Goal: Communication & Community: Answer question/provide support

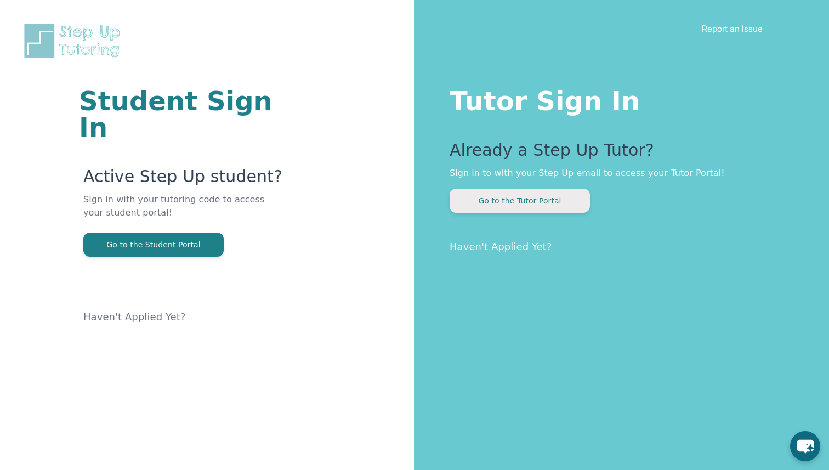
click at [529, 198] on button "Go to the Tutor Portal" at bounding box center [520, 201] width 140 height 24
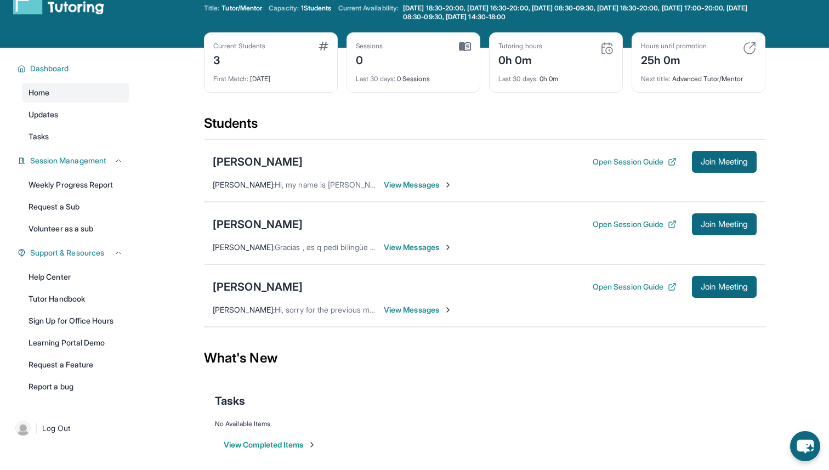
scroll to position [38, 0]
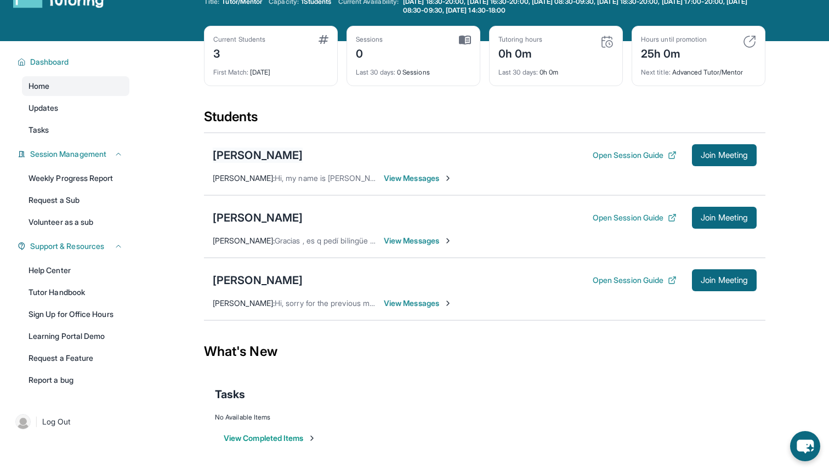
click at [269, 152] on div "[PERSON_NAME]" at bounding box center [258, 154] width 90 height 15
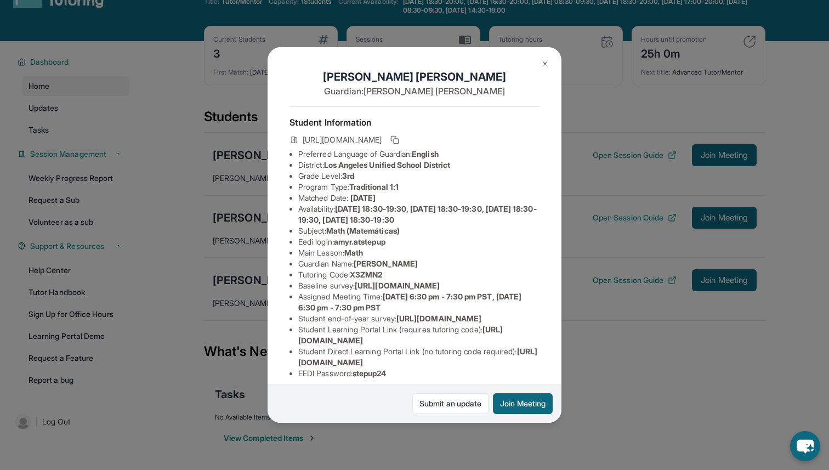
click at [552, 58] on button at bounding box center [545, 64] width 22 height 22
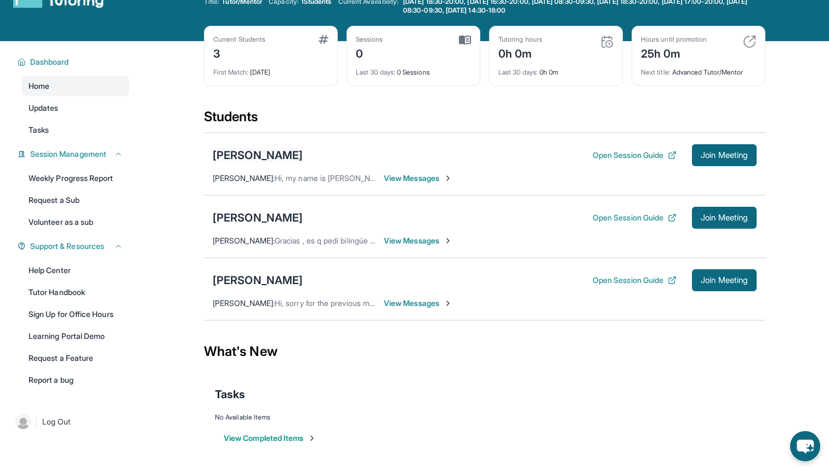
click at [298, 154] on div "[PERSON_NAME]" at bounding box center [258, 154] width 90 height 15
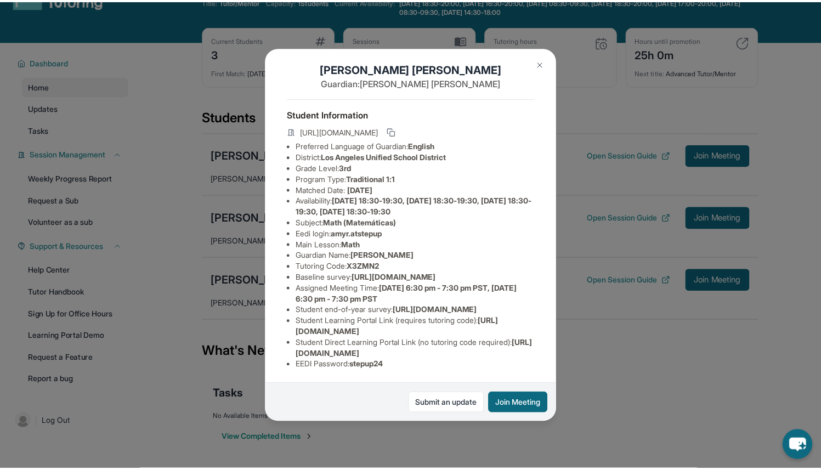
scroll to position [31, 0]
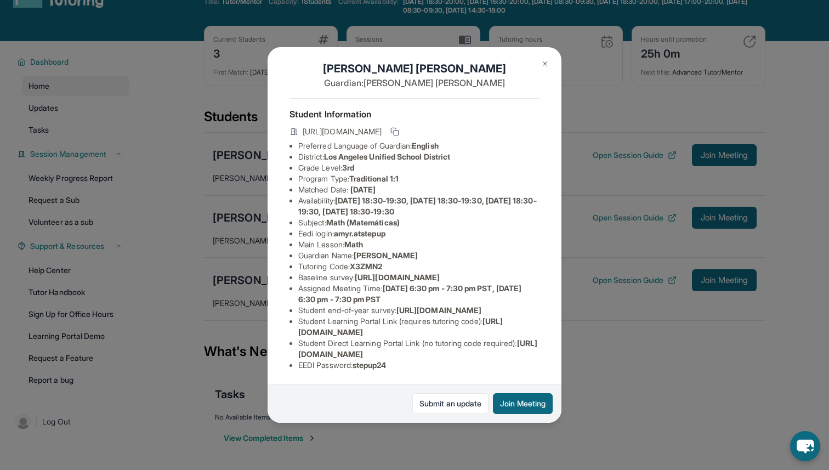
click at [543, 61] on img at bounding box center [545, 63] width 9 height 9
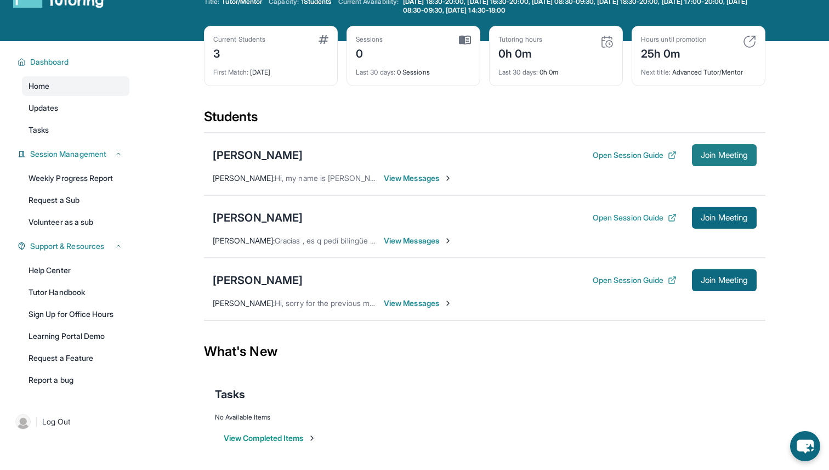
click at [711, 152] on span "Join Meeting" at bounding box center [724, 155] width 47 height 7
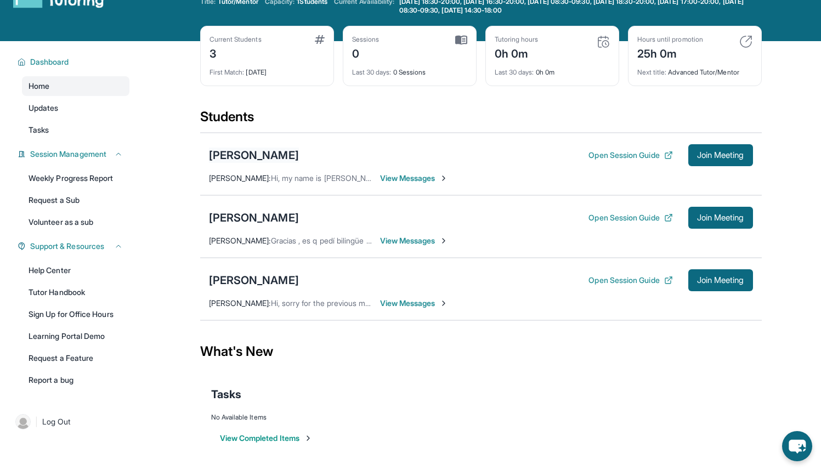
click at [299, 151] on div "[PERSON_NAME]" at bounding box center [254, 154] width 90 height 15
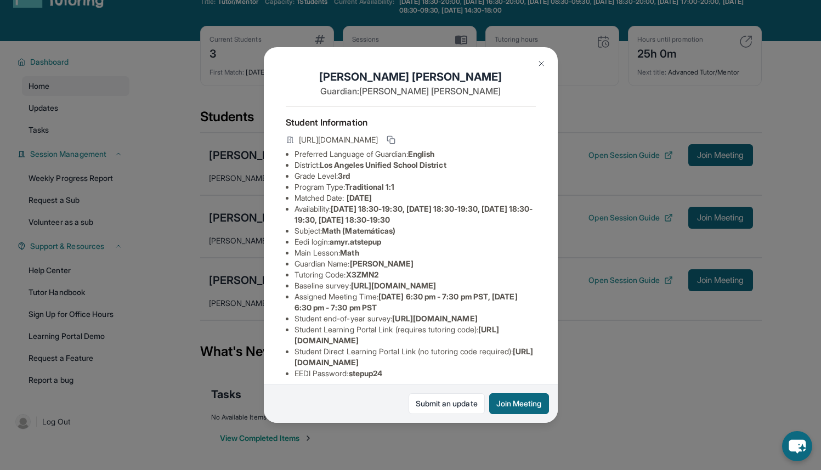
click at [539, 61] on img at bounding box center [541, 63] width 9 height 9
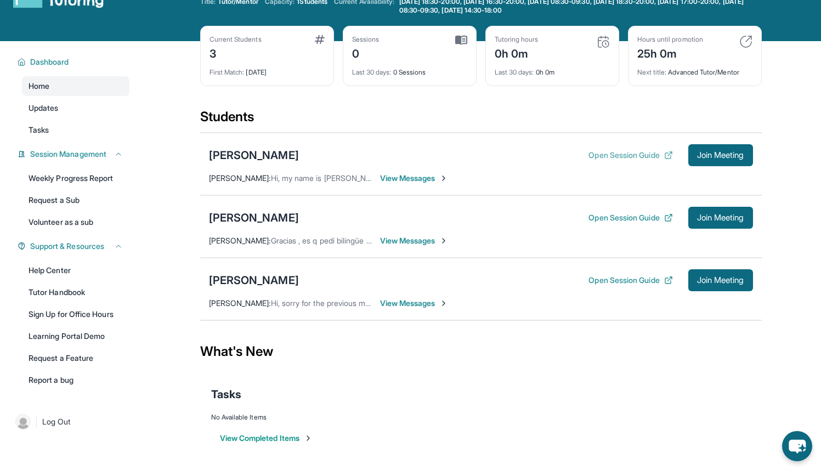
click at [613, 155] on button "Open Session Guide" at bounding box center [630, 155] width 84 height 11
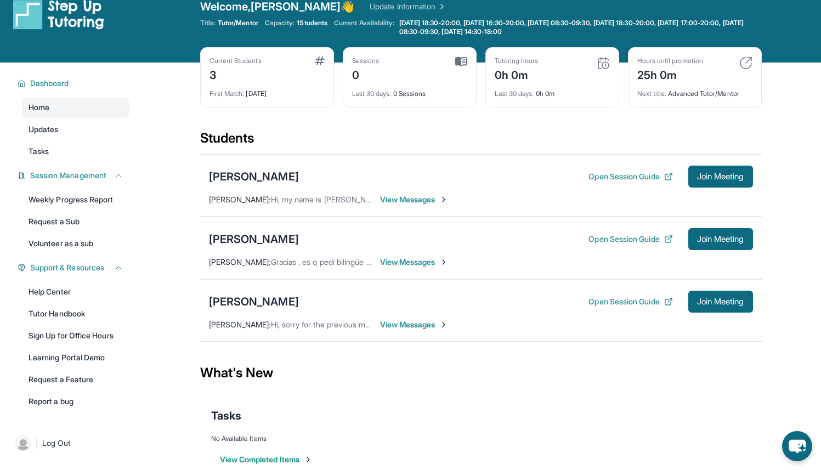
scroll to position [0, 0]
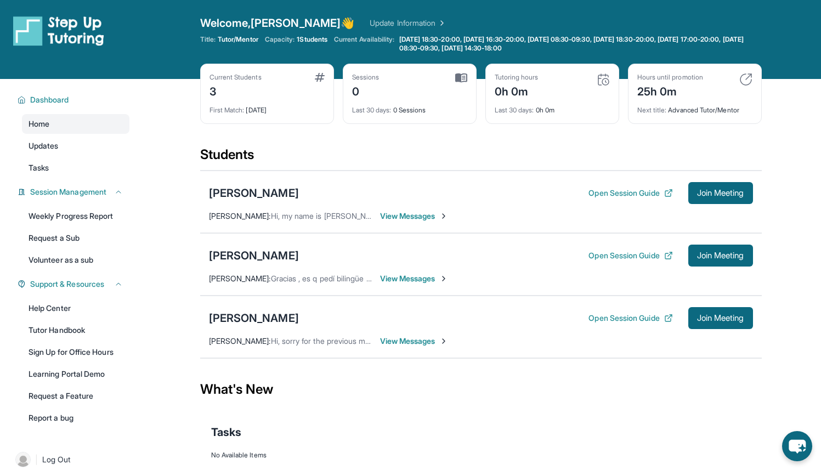
click at [407, 218] on span "View Messages" at bounding box center [414, 216] width 69 height 11
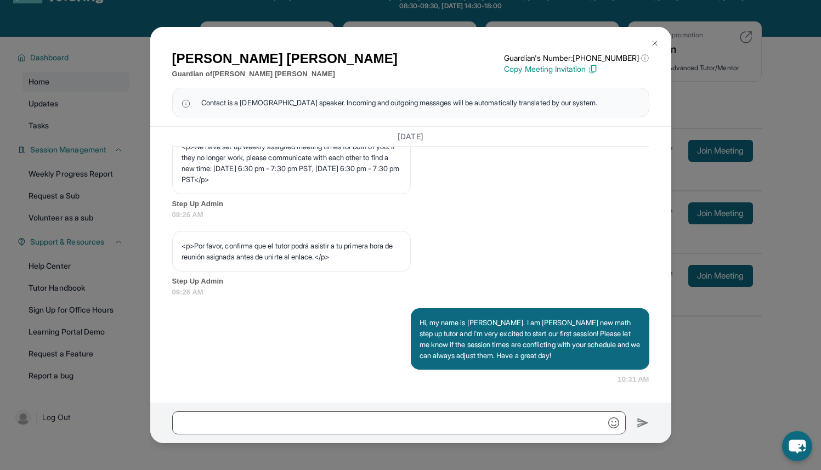
scroll to position [79, 0]
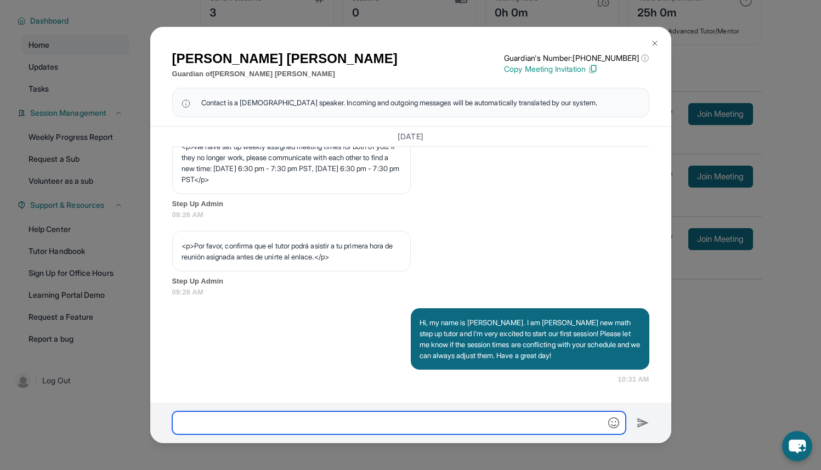
click at [402, 430] on input "text" at bounding box center [398, 422] width 453 height 23
type input "**********"
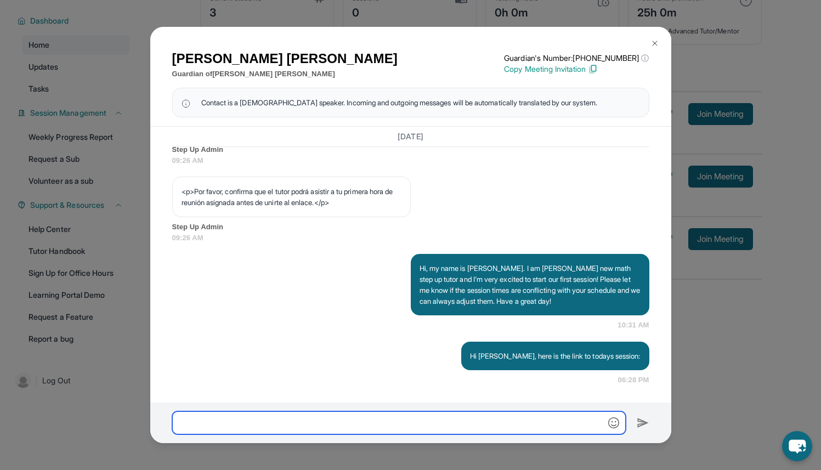
scroll to position [717, 0]
paste input "**********"
type input "**********"
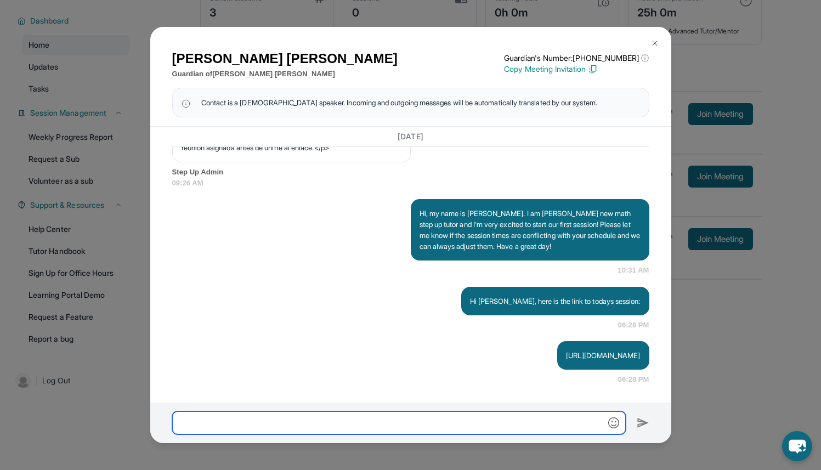
scroll to position [782, 0]
click at [655, 41] on img at bounding box center [654, 43] width 9 height 9
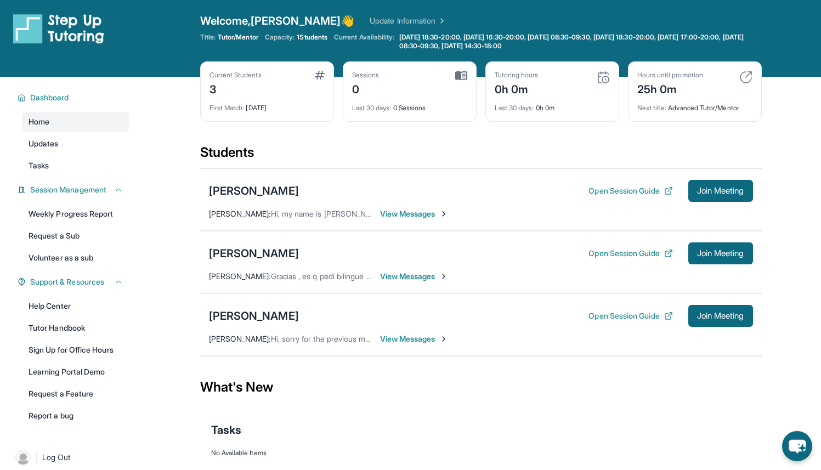
scroll to position [0, 0]
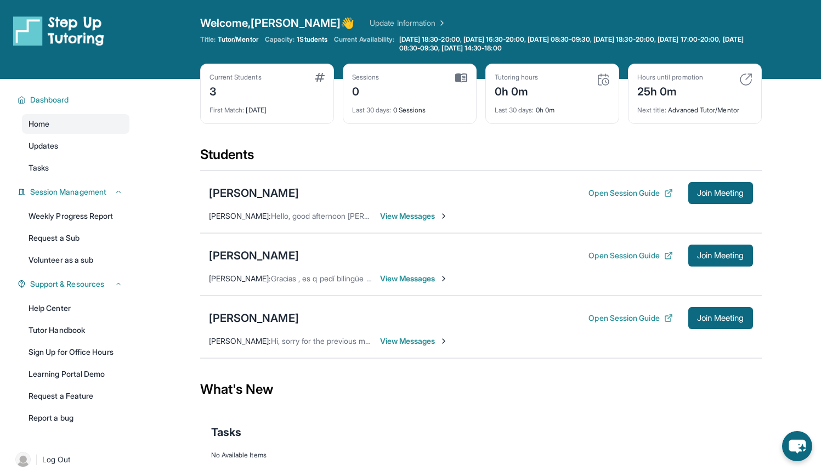
click at [429, 213] on span "View Messages" at bounding box center [414, 216] width 69 height 11
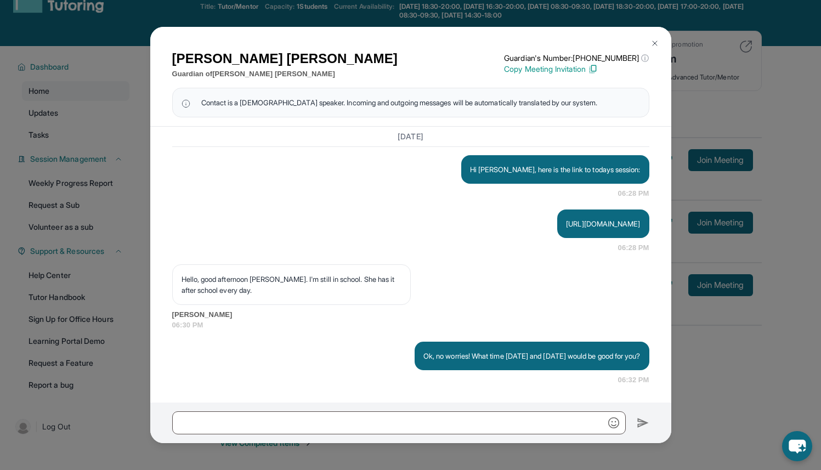
scroll to position [79, 0]
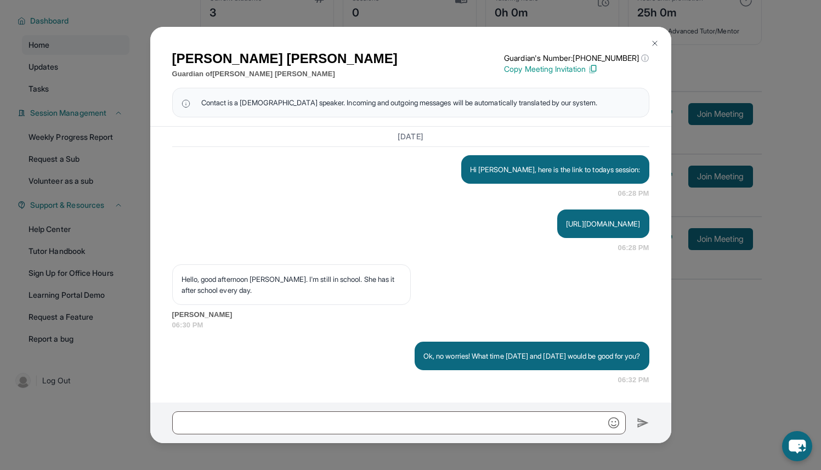
click at [656, 40] on img at bounding box center [654, 43] width 9 height 9
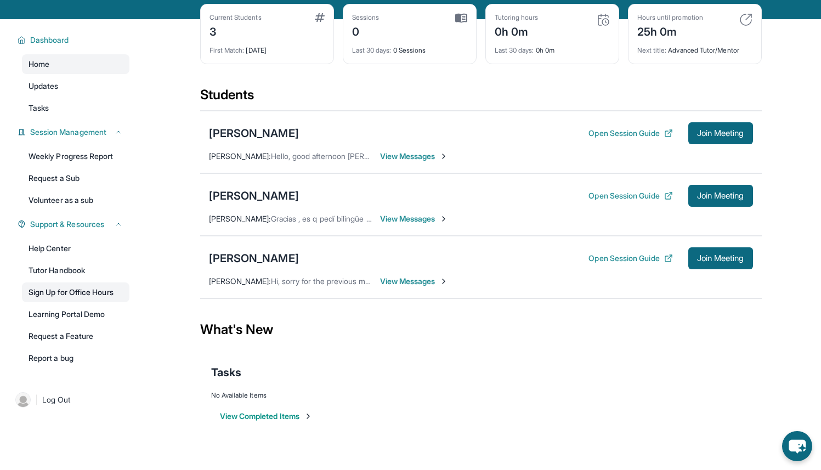
scroll to position [58, 0]
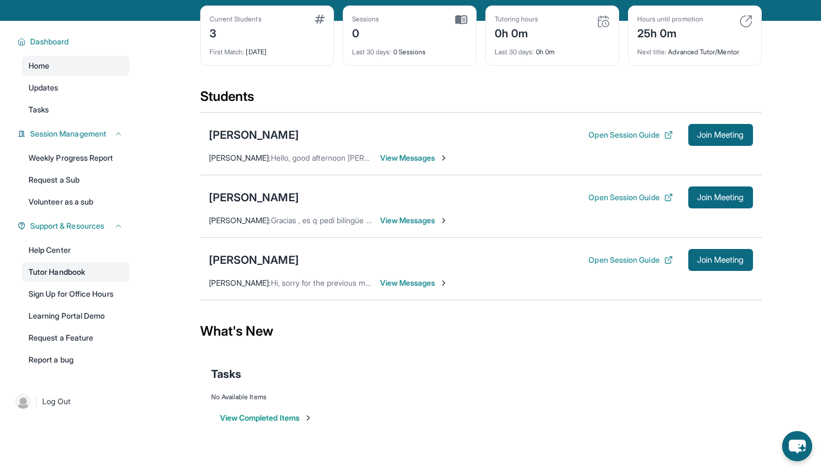
click at [84, 276] on link "Tutor Handbook" at bounding box center [75, 272] width 107 height 20
click at [79, 254] on link "Help Center" at bounding box center [75, 250] width 107 height 20
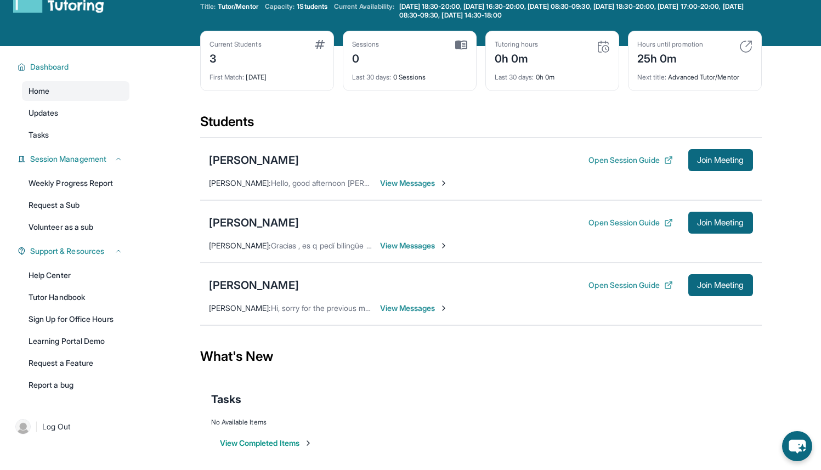
scroll to position [0, 0]
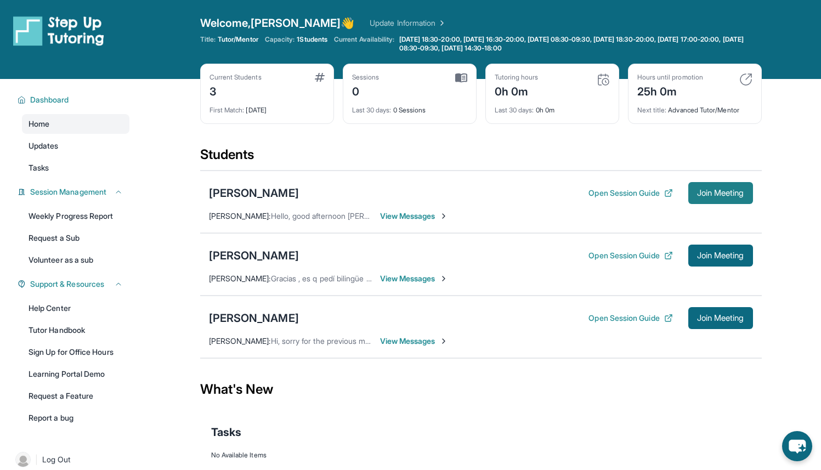
click at [710, 190] on span "Join Meeting" at bounding box center [720, 193] width 47 height 7
click at [425, 216] on span "View Messages" at bounding box center [414, 216] width 69 height 11
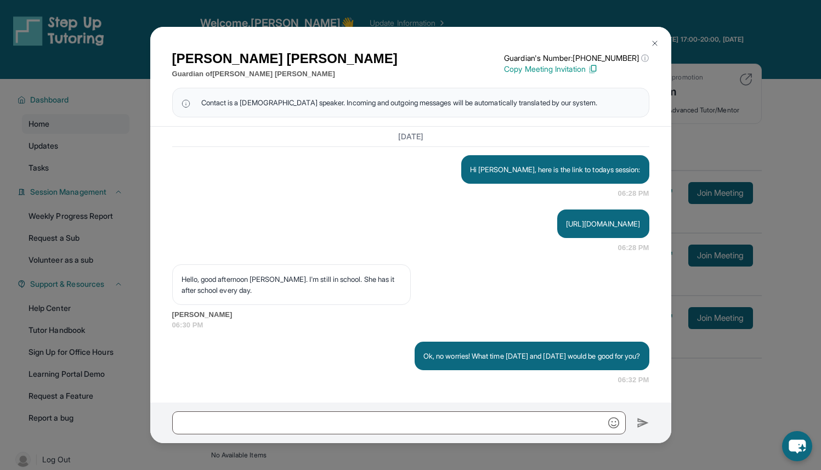
scroll to position [925, 0]
drag, startPoint x: 414, startPoint y: 343, endPoint x: 496, endPoint y: 356, distance: 83.4
click at [496, 356] on div "Ok, no worries! What time [DATE] and [DATE] would be good for you?" at bounding box center [531, 356] width 235 height 29
copy p "Ok, no worries! What time [DATE] and [DATE] would be good for you?"
click at [404, 427] on input "text" at bounding box center [398, 422] width 453 height 23
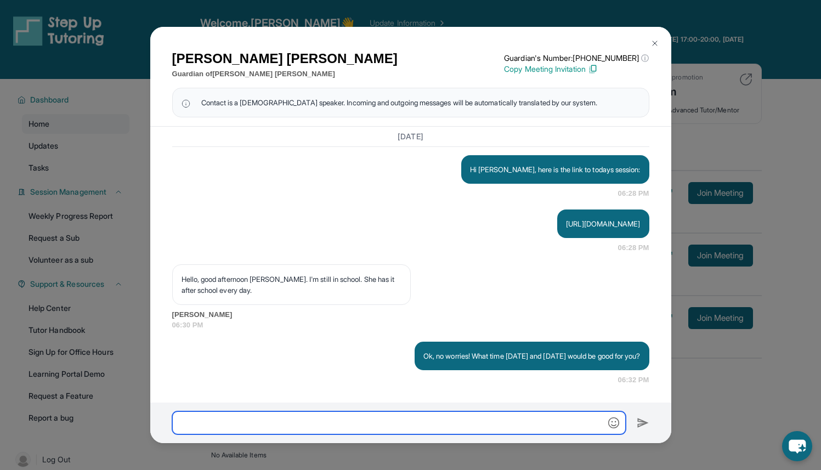
paste input "**********"
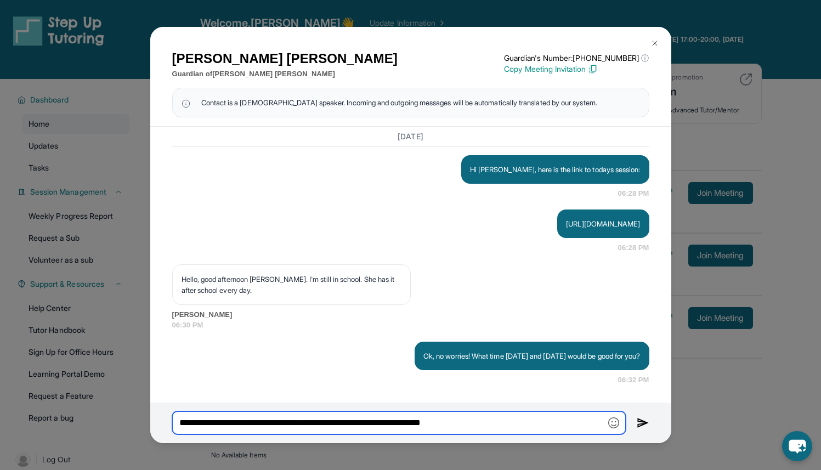
type input "**********"
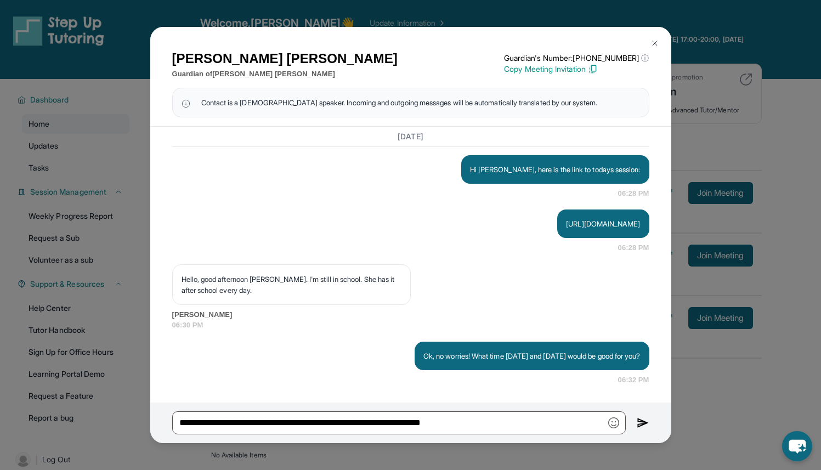
click at [640, 423] on img at bounding box center [642, 422] width 13 height 13
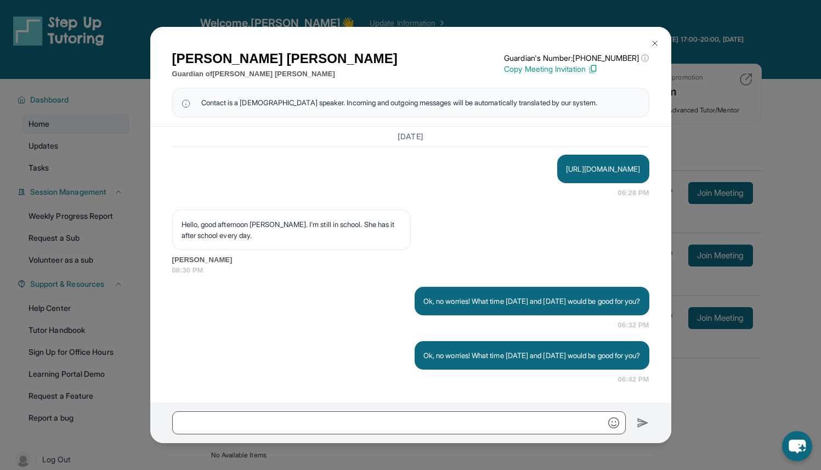
scroll to position [991, 0]
click at [651, 40] on img at bounding box center [654, 43] width 9 height 9
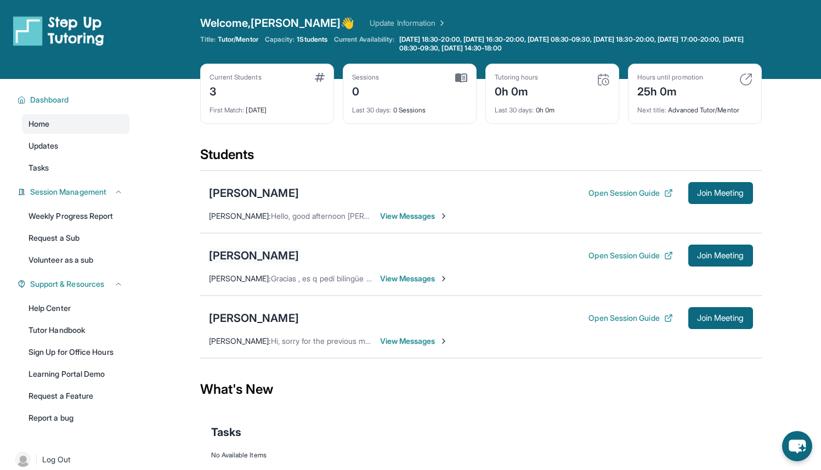
click at [262, 249] on div "[PERSON_NAME]" at bounding box center [254, 255] width 90 height 15
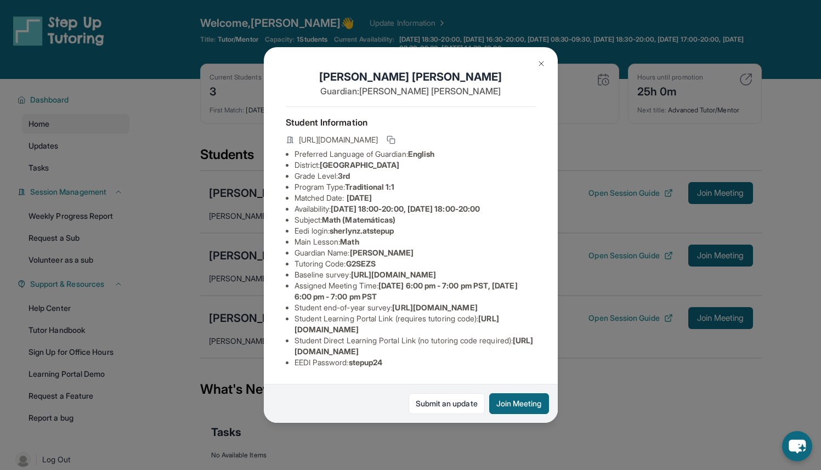
click at [530, 64] on button at bounding box center [541, 64] width 22 height 22
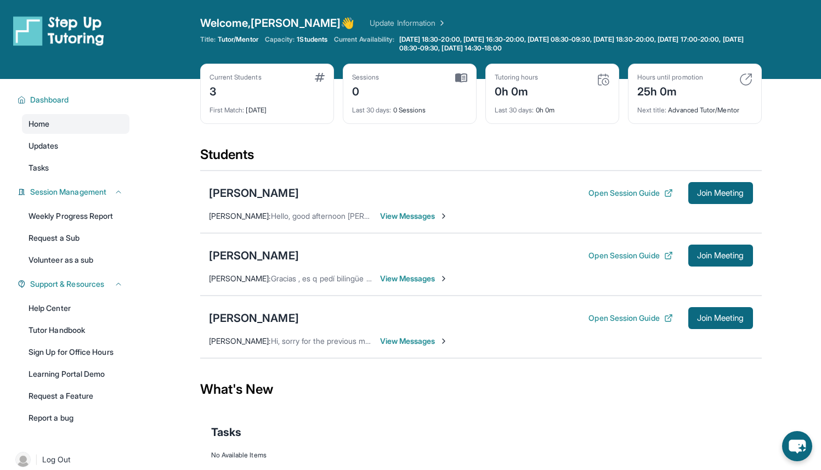
click at [429, 282] on span "View Messages" at bounding box center [414, 278] width 69 height 11
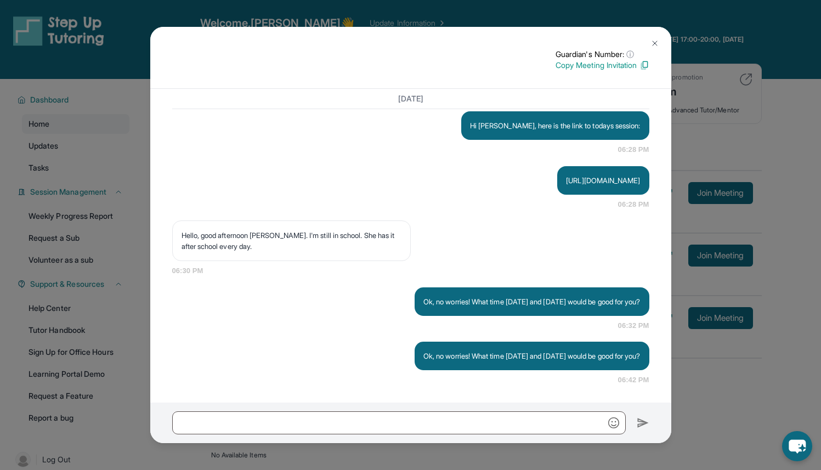
scroll to position [942, 0]
click at [651, 44] on img at bounding box center [654, 43] width 9 height 9
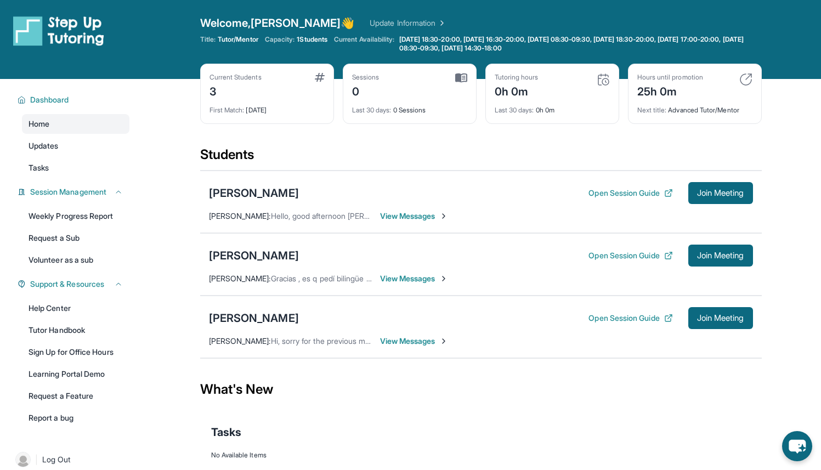
click at [386, 278] on span "View Messages" at bounding box center [414, 278] width 69 height 11
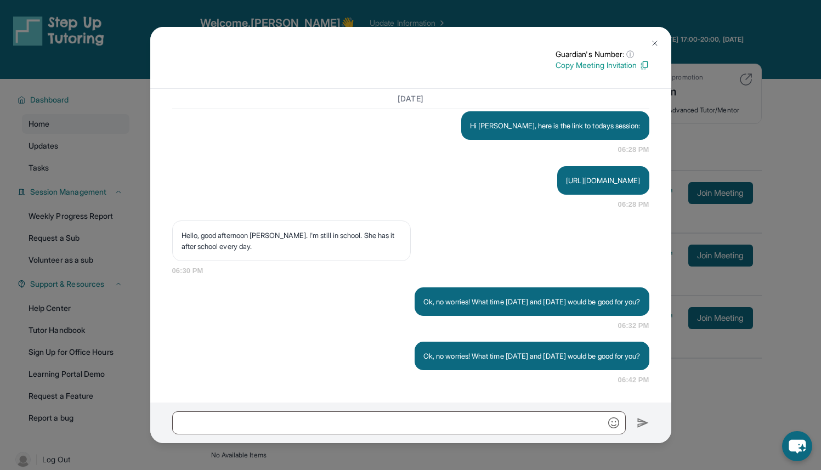
click at [655, 42] on img at bounding box center [654, 43] width 9 height 9
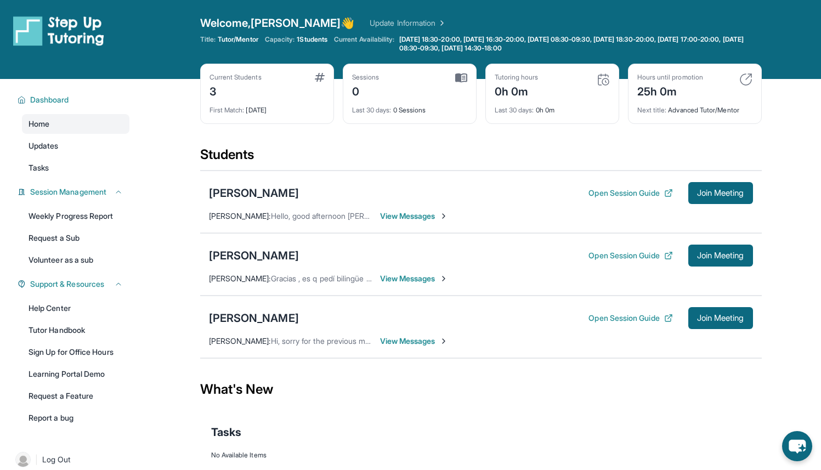
click at [387, 337] on span "View Messages" at bounding box center [414, 341] width 69 height 11
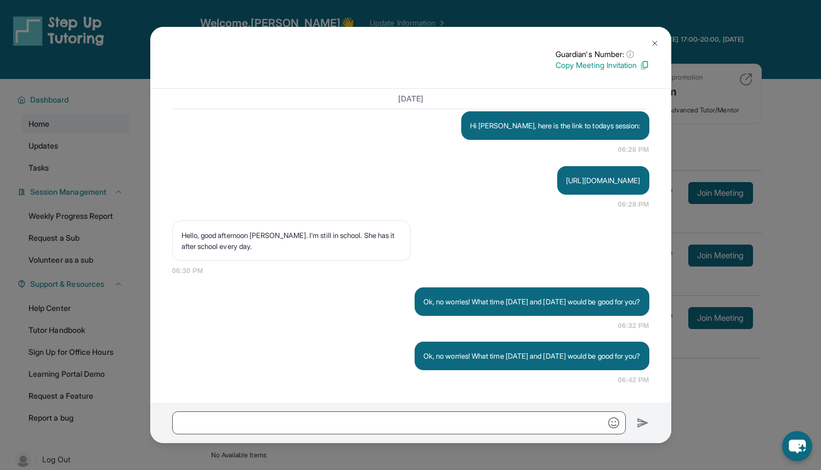
click at [653, 43] on img at bounding box center [654, 43] width 9 height 9
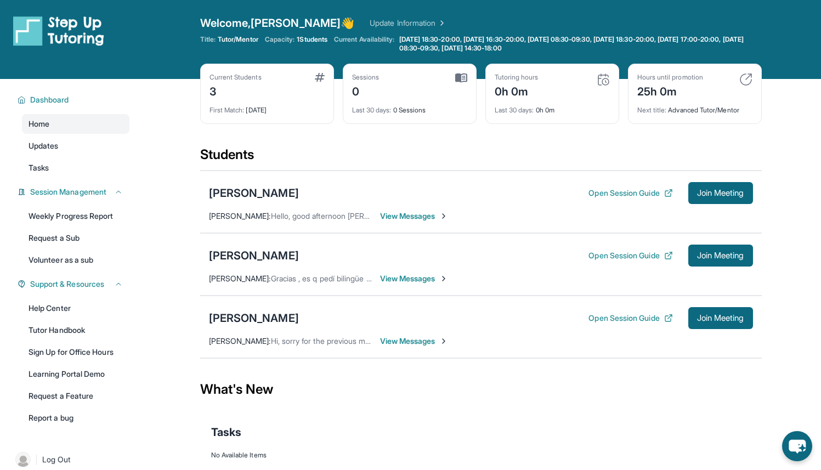
click at [414, 218] on span "View Messages" at bounding box center [414, 216] width 69 height 11
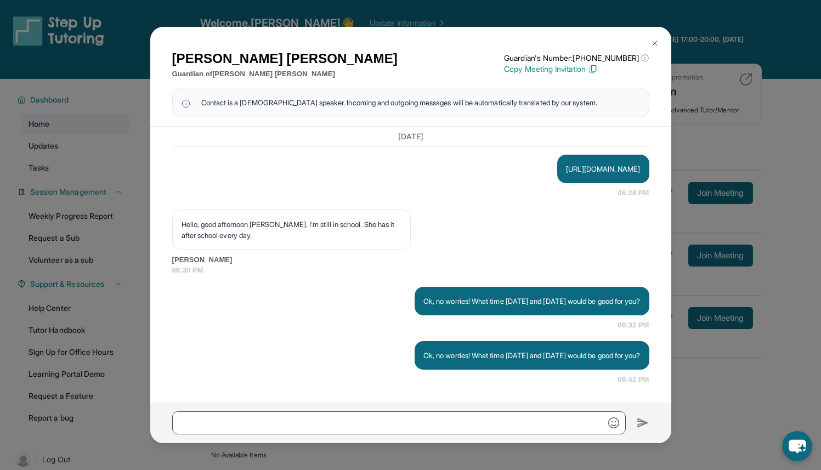
scroll to position [991, 0]
click at [652, 39] on img at bounding box center [654, 43] width 9 height 9
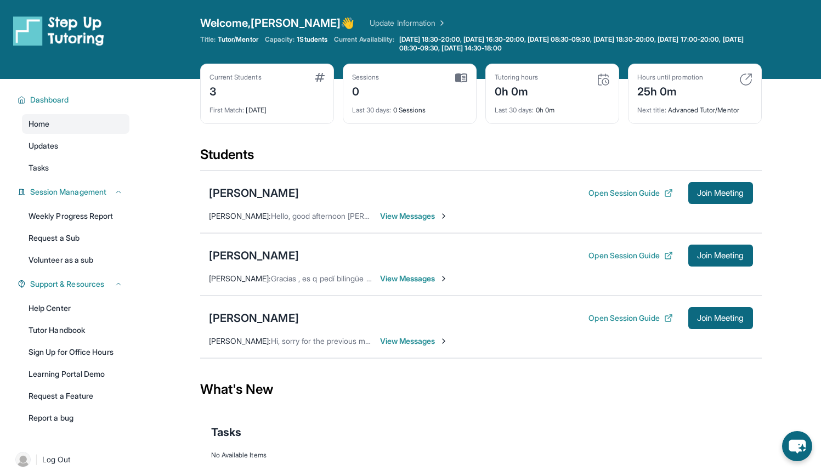
click at [325, 41] on span "1 Students" at bounding box center [312, 39] width 31 height 9
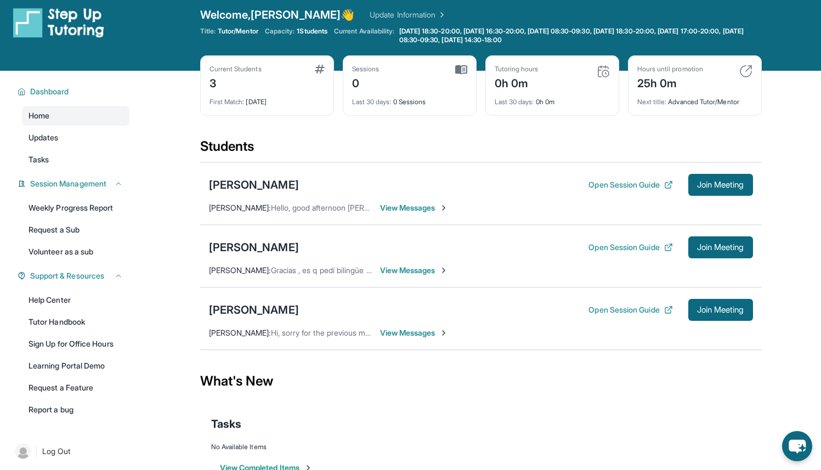
scroll to position [0, 0]
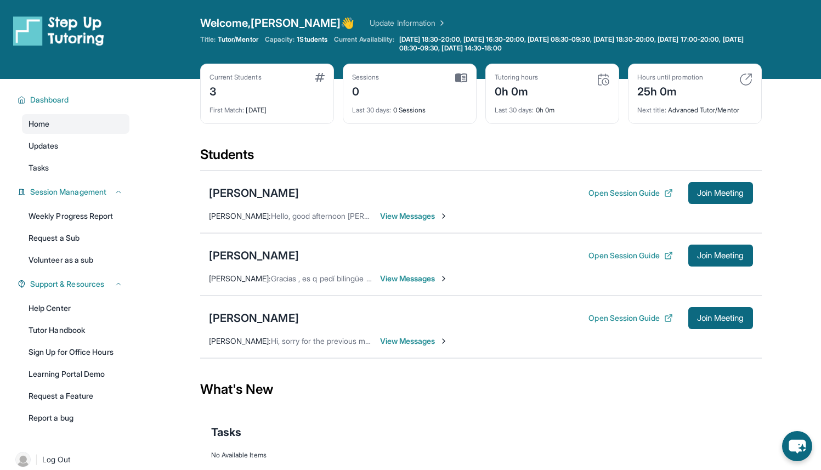
click at [377, 23] on link "Update Information" at bounding box center [407, 23] width 77 height 11
click at [626, 187] on div "Open Session Guide Join Meeting" at bounding box center [670, 193] width 164 height 22
click at [626, 190] on button "Open Session Guide" at bounding box center [630, 192] width 84 height 11
